Goal: Information Seeking & Learning: Compare options

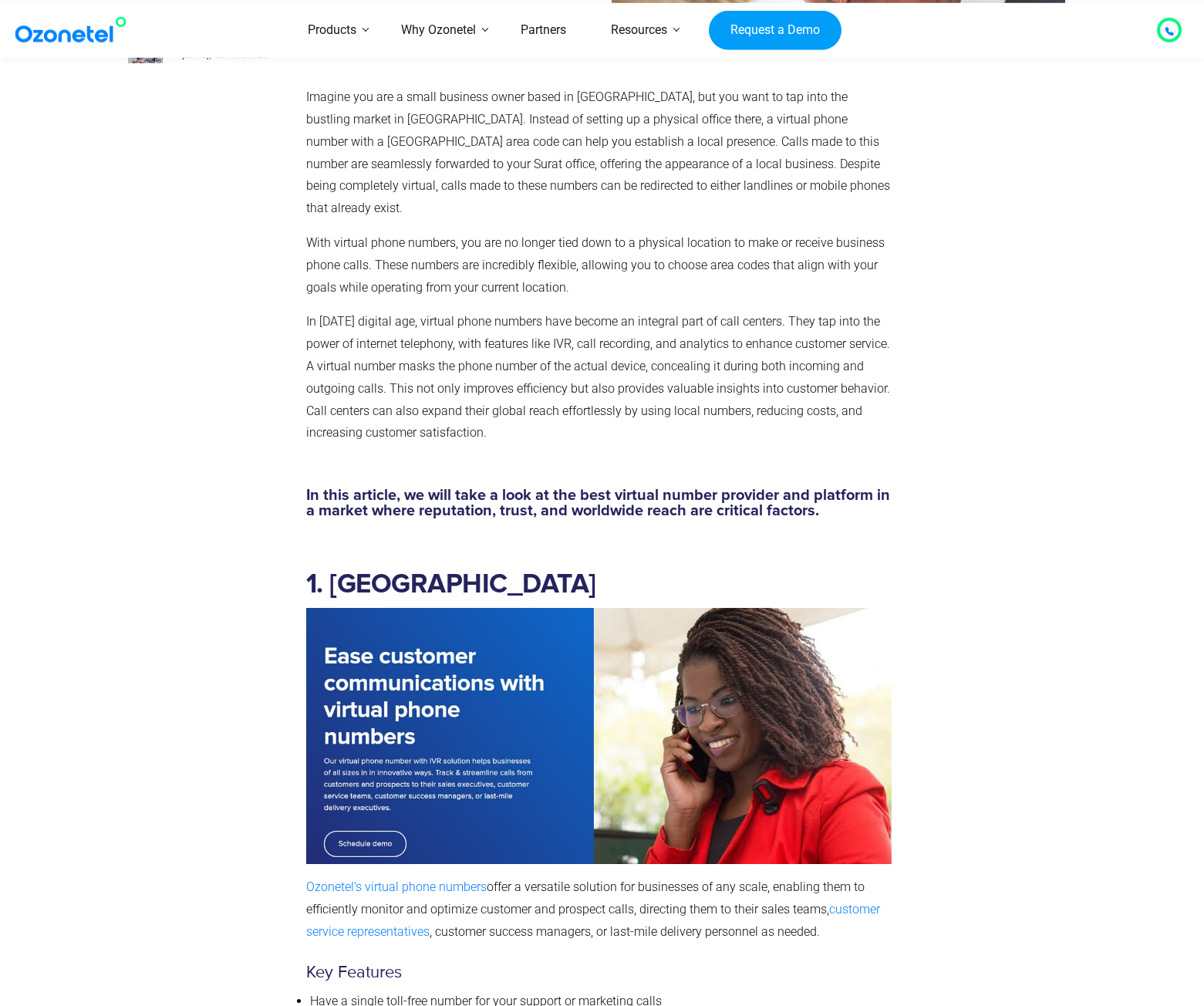
scroll to position [669, 0]
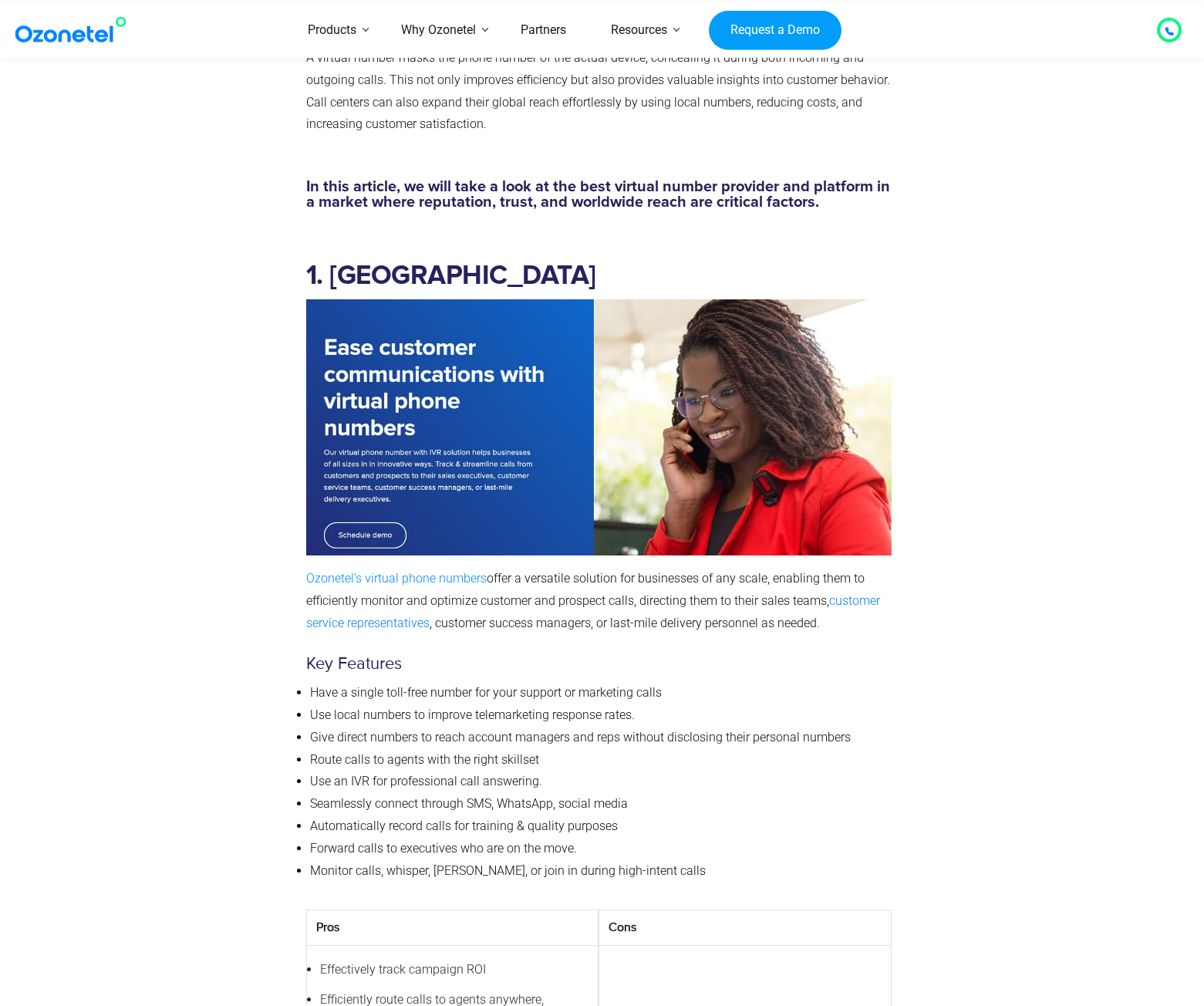
click at [383, 571] on link "Ozonetel’s virtual phone numbers" at bounding box center [397, 578] width 181 height 15
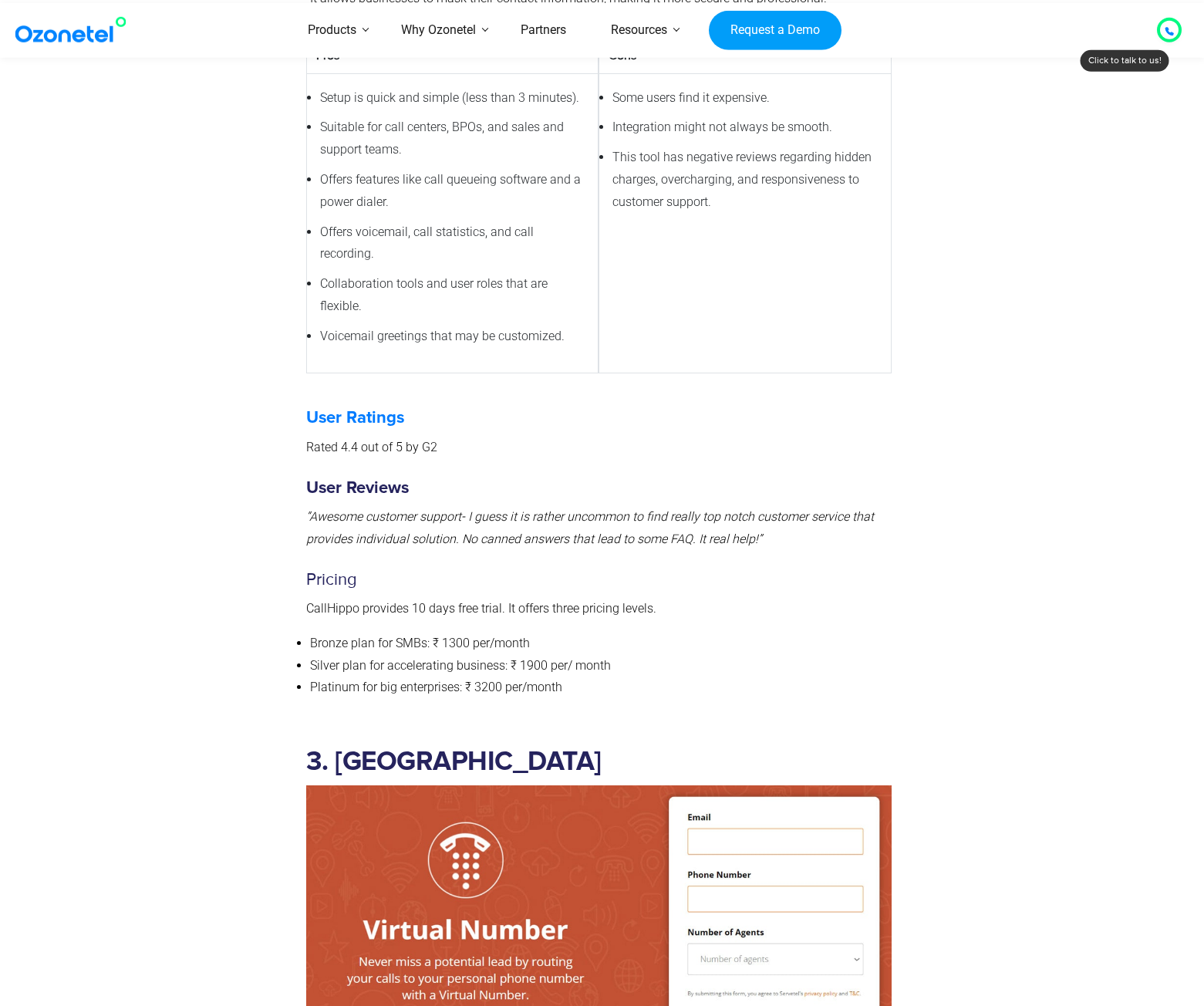
scroll to position [3293, 0]
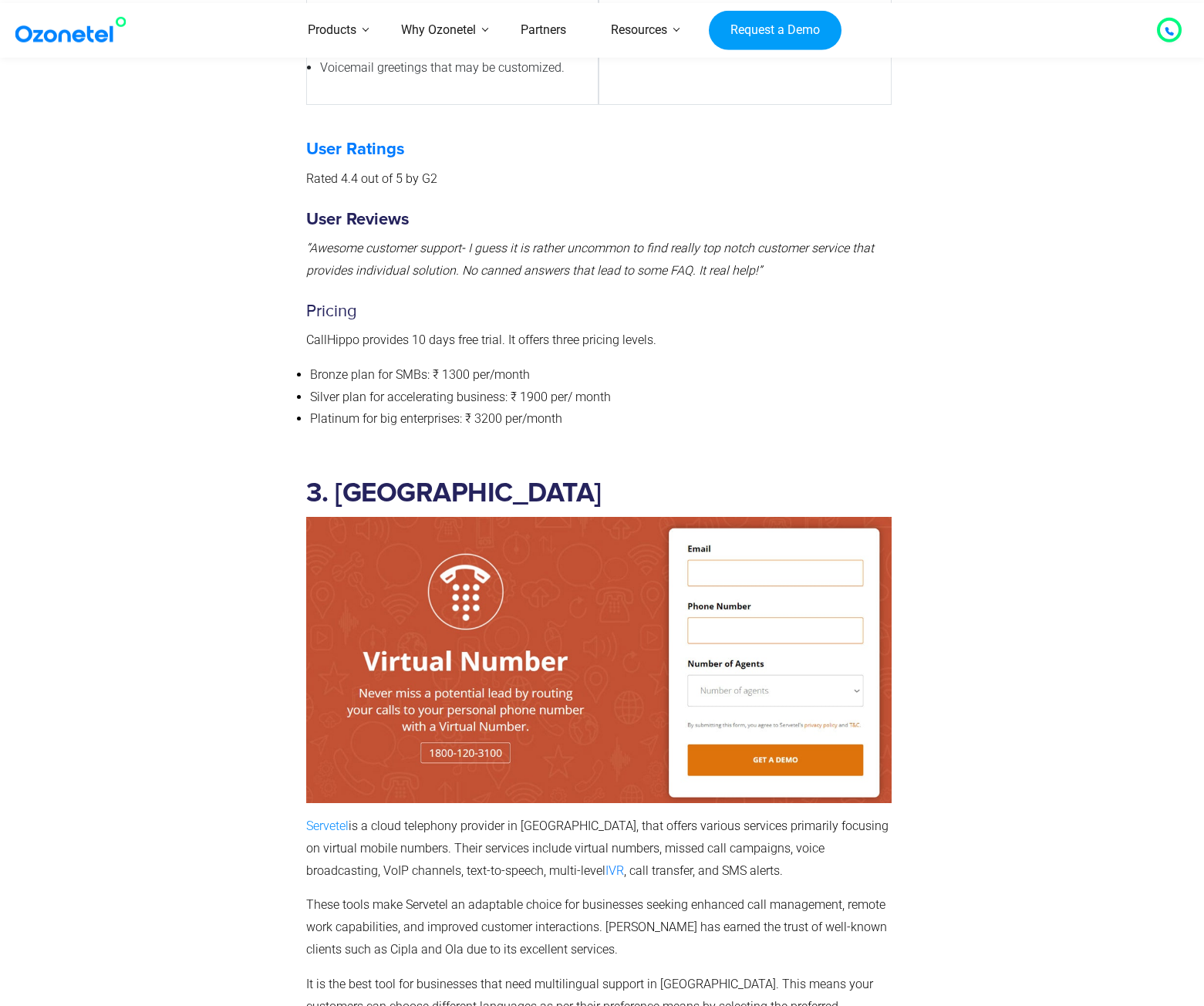
click at [327, 819] on link "Servetel" at bounding box center [327, 826] width 43 height 15
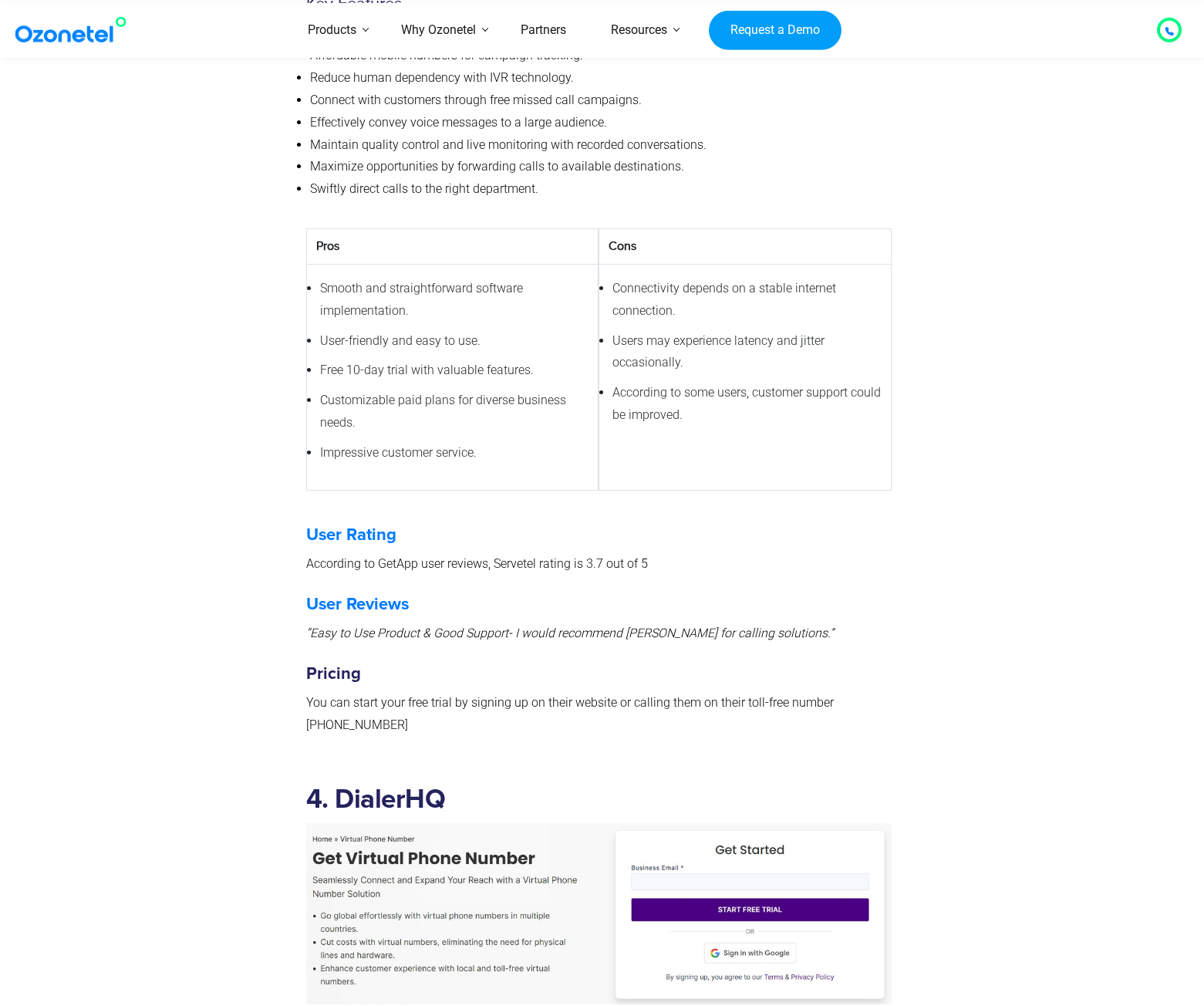
scroll to position [4630, 0]
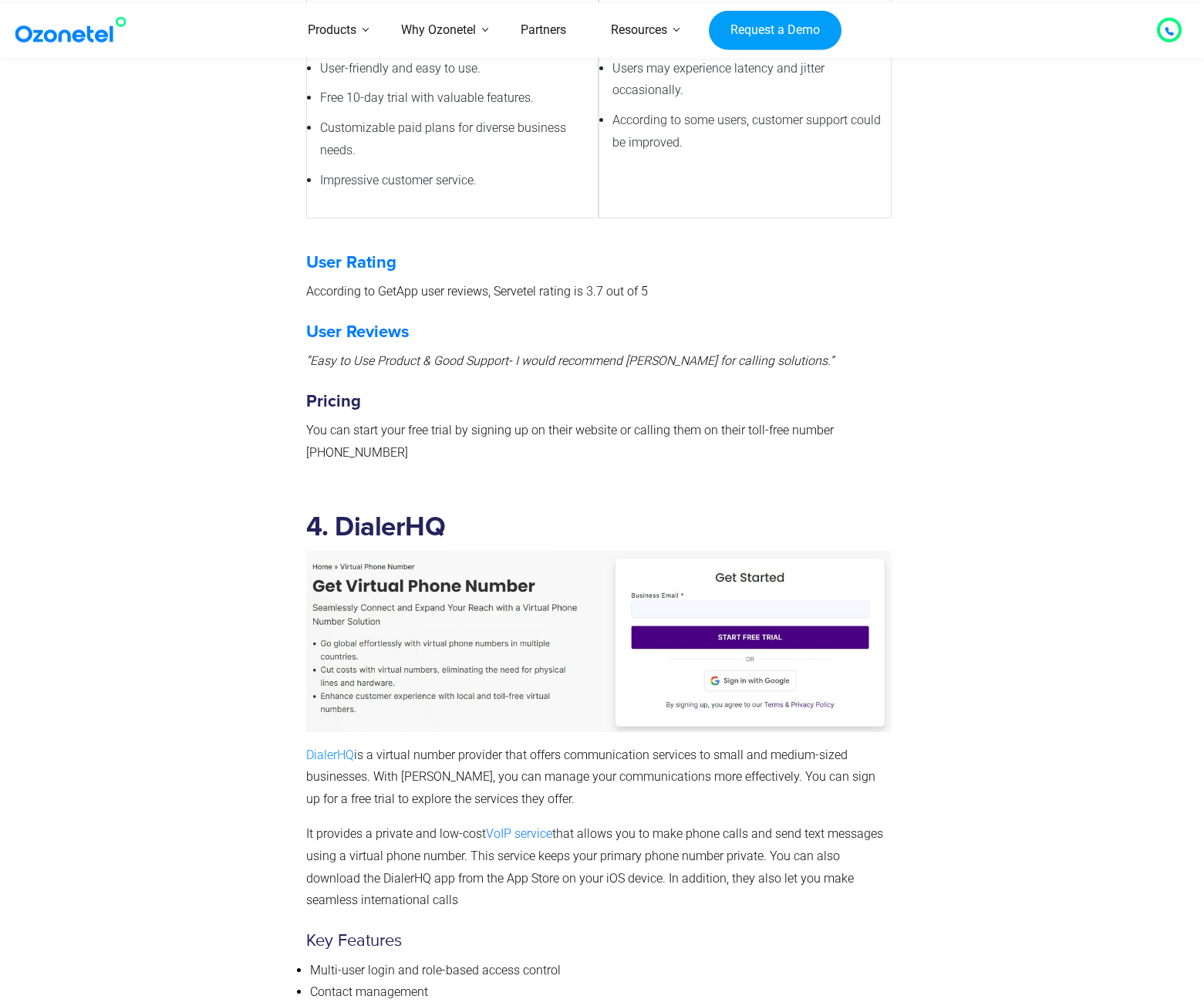
click at [343, 748] on link "DialerHQ" at bounding box center [330, 755] width 48 height 15
